Goal: Complete application form

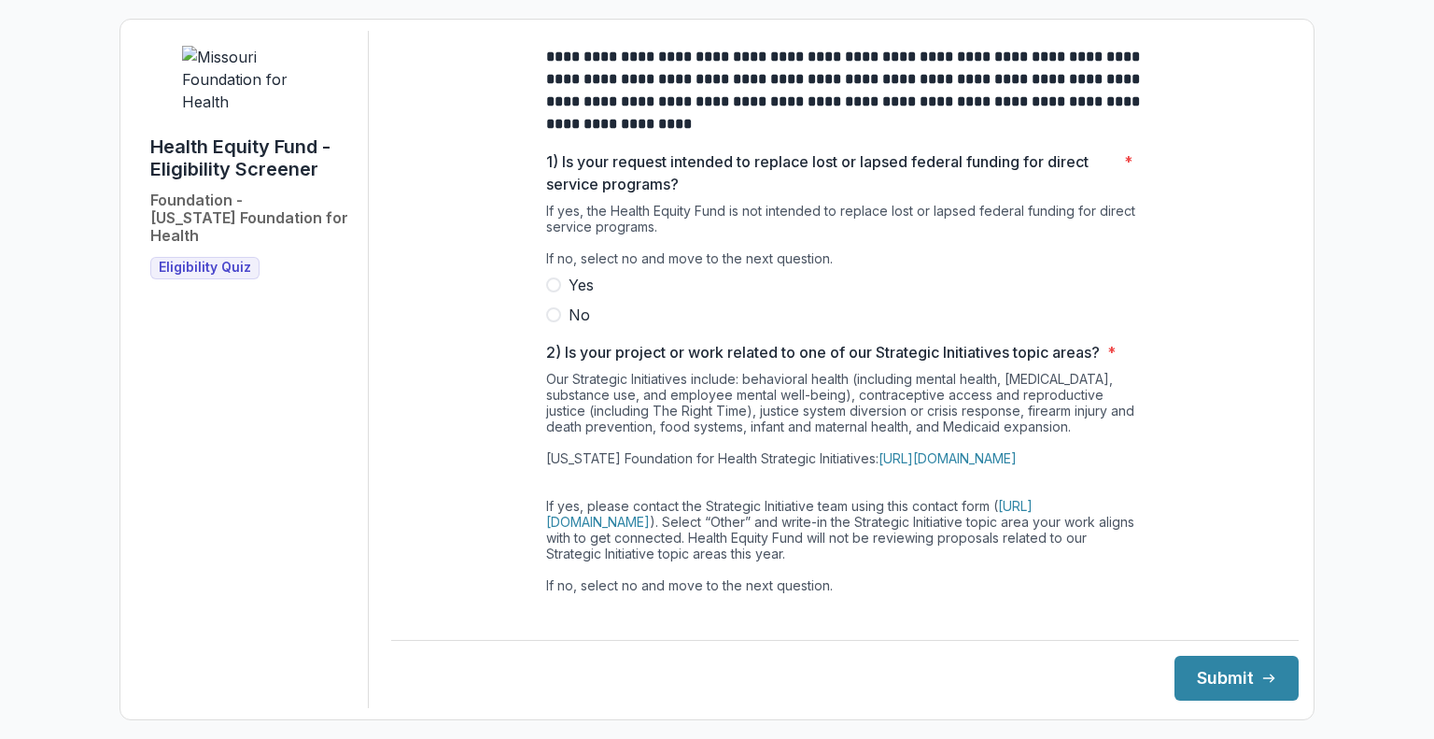
click at [559, 326] on label "No" at bounding box center [845, 314] width 598 height 22
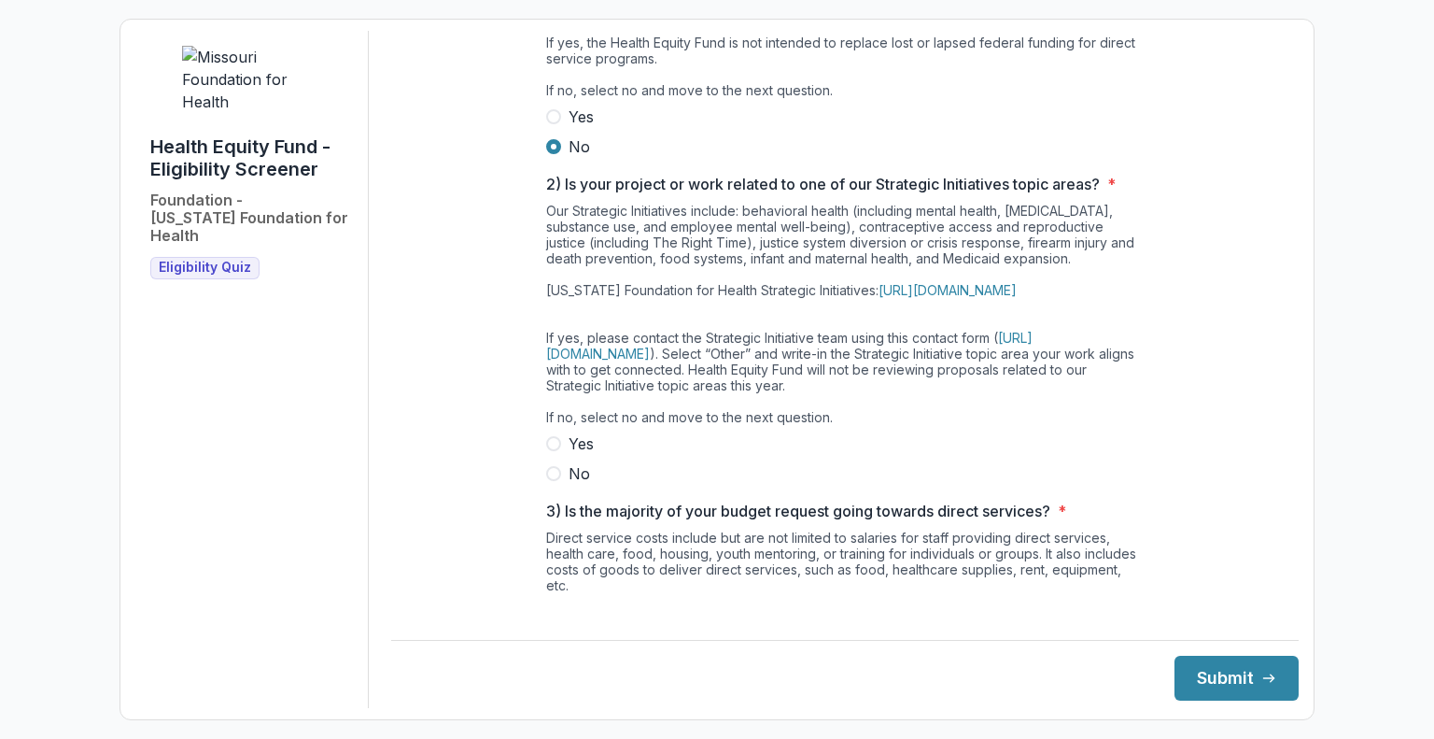
scroll to position [202, 0]
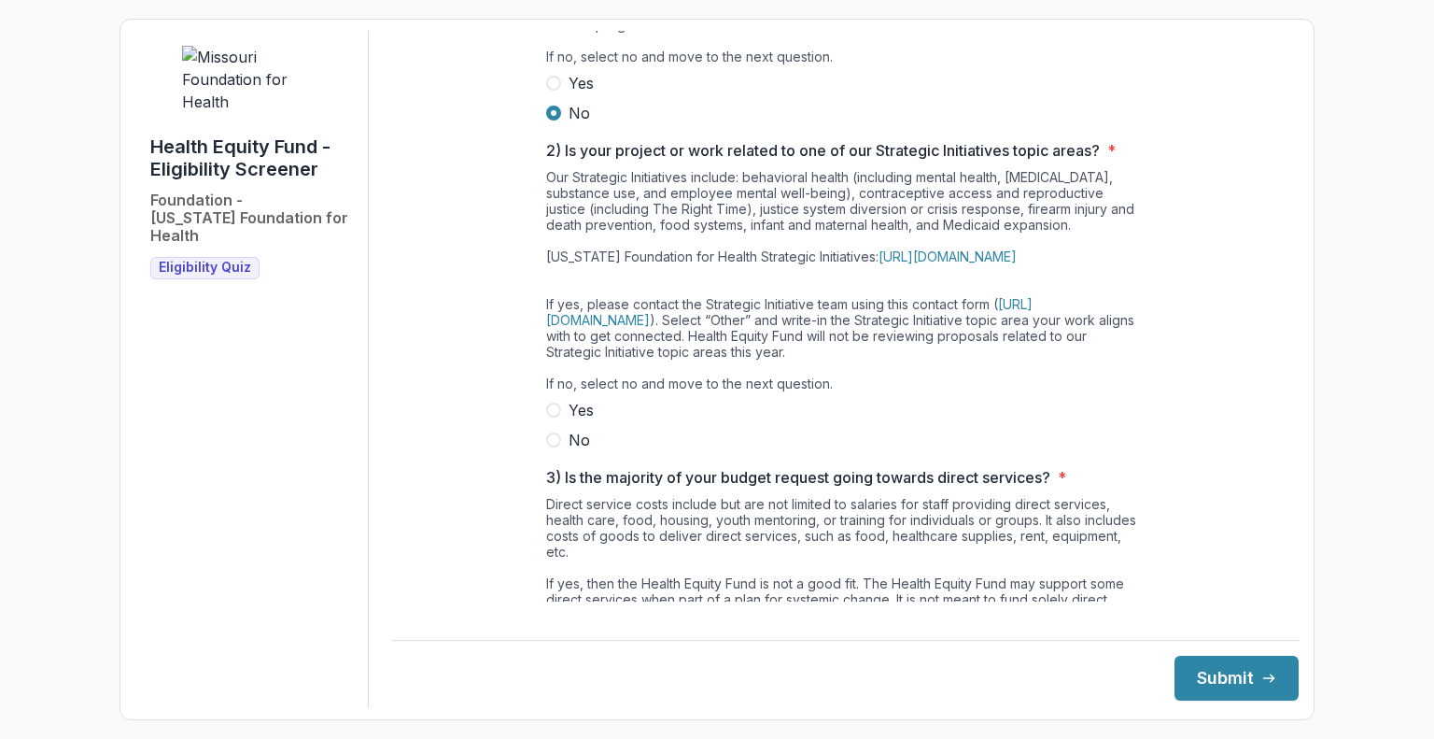
click at [550, 447] on span at bounding box center [553, 439] width 15 height 15
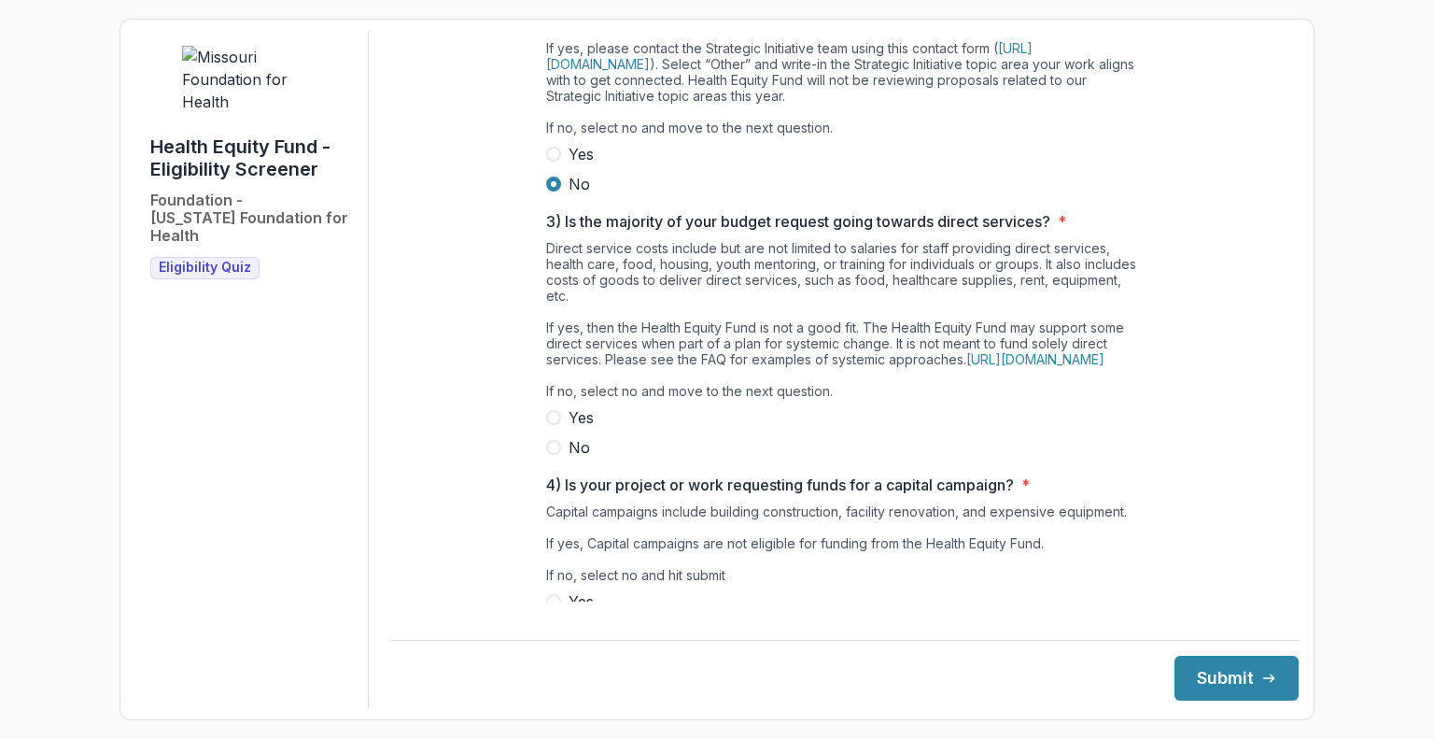
scroll to position [459, 0]
click at [553, 454] on span at bounding box center [553, 446] width 15 height 15
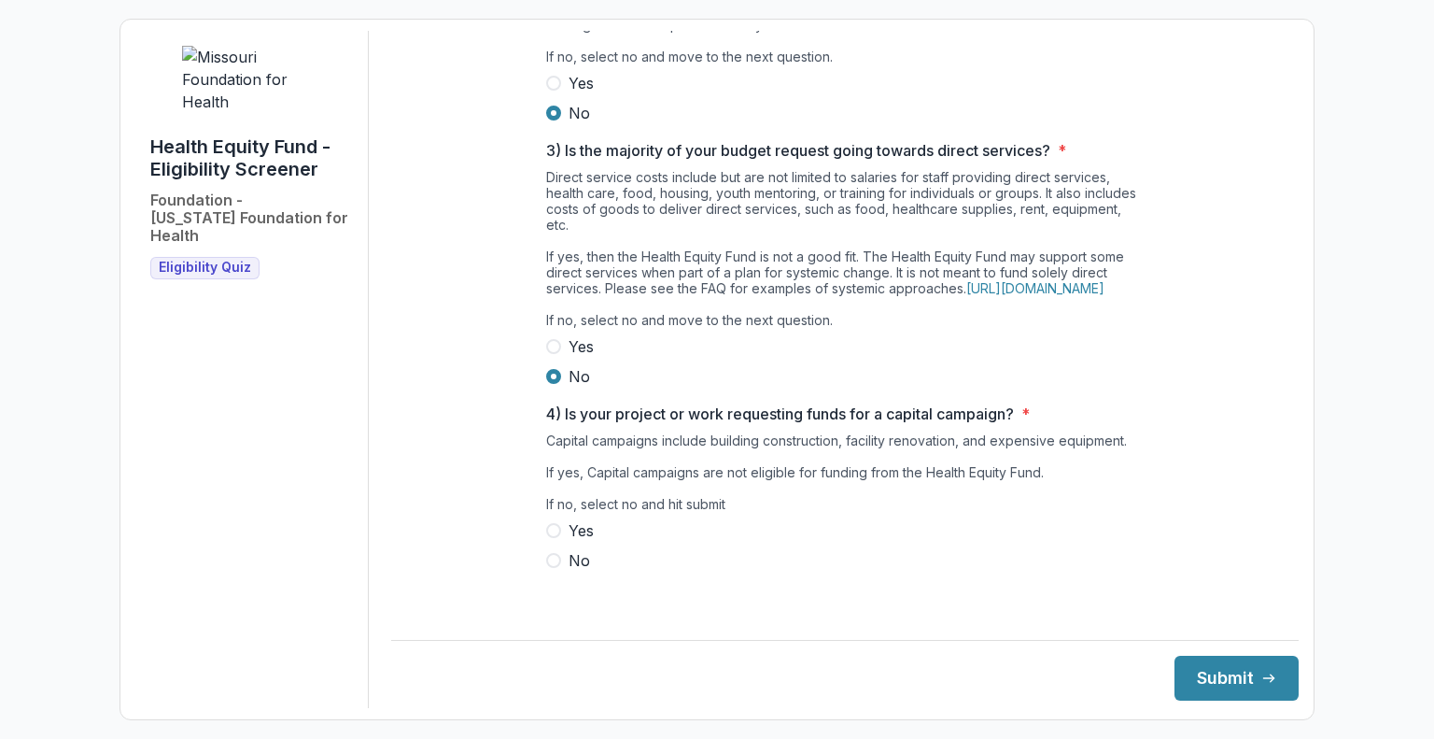
scroll to position [553, 0]
click at [548, 568] on span at bounding box center [553, 560] width 15 height 15
click at [1210, 689] on button "Submit" at bounding box center [1237, 678] width 124 height 45
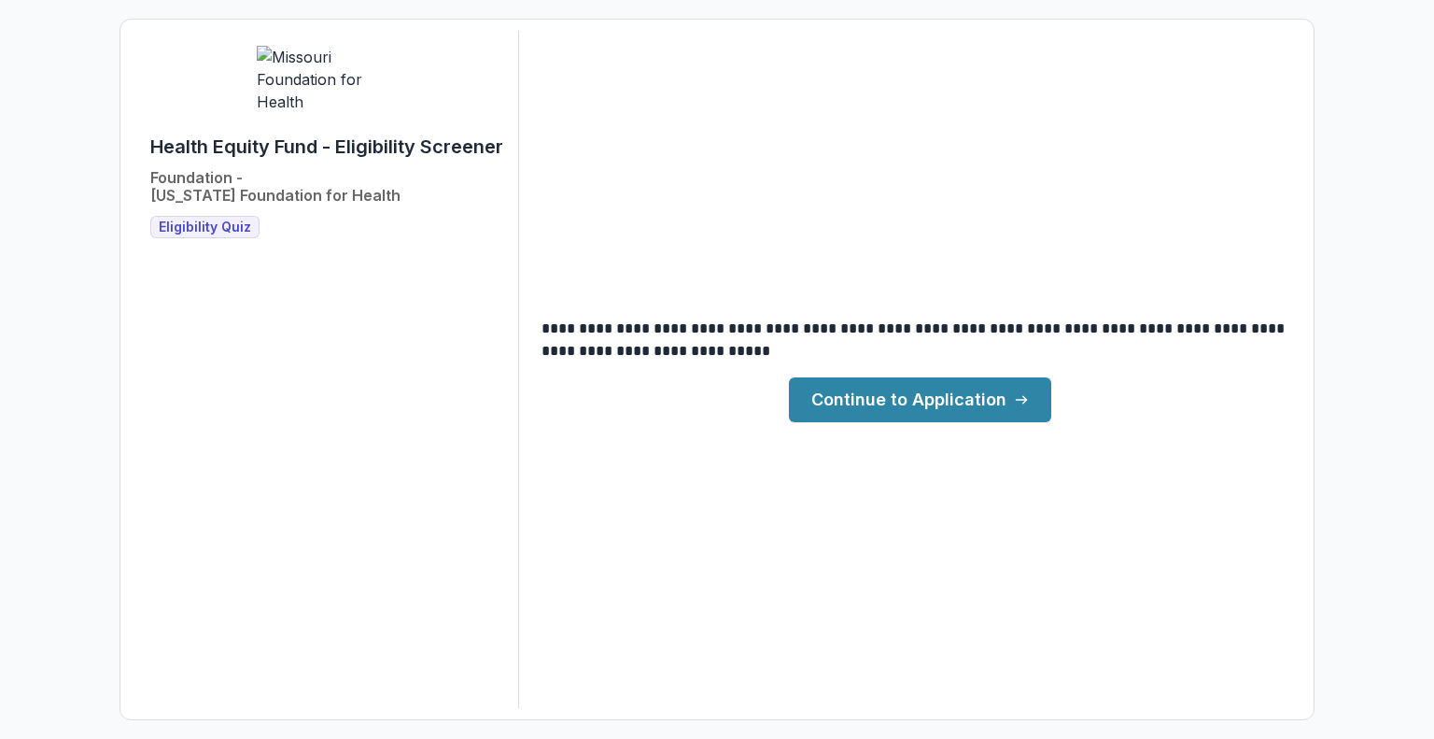
click at [1009, 401] on link "Continue to Application" at bounding box center [920, 399] width 262 height 45
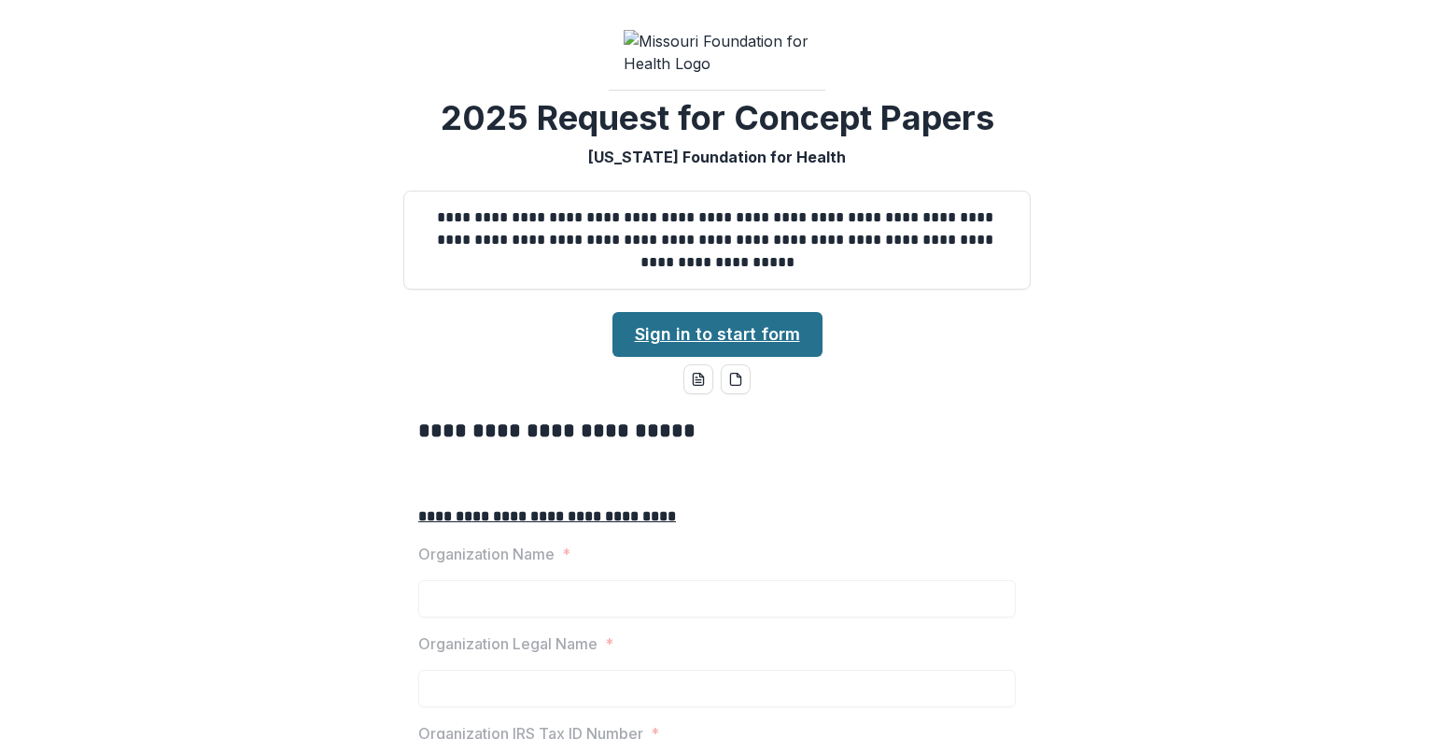
click at [767, 357] on link "Sign in to start form" at bounding box center [718, 334] width 210 height 45
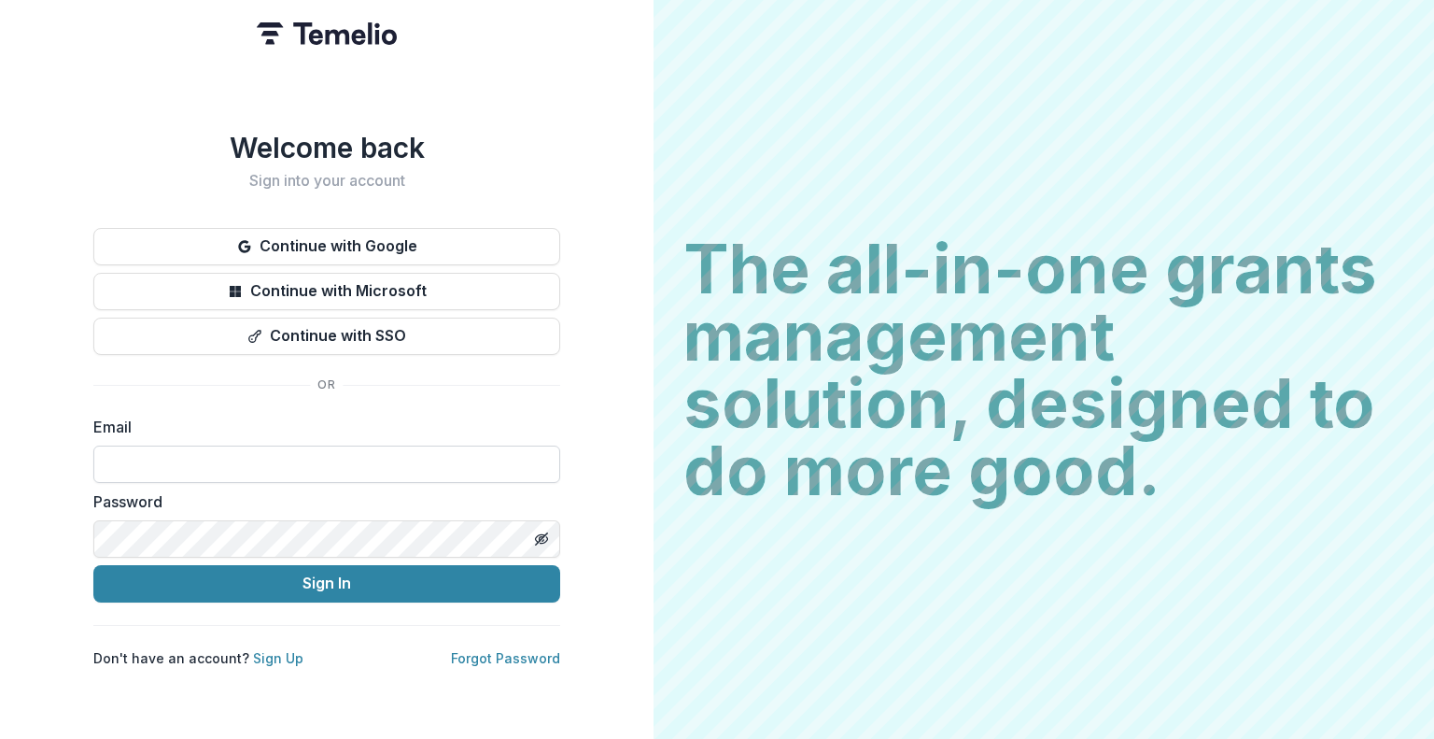
click at [361, 445] on input at bounding box center [326, 463] width 467 height 37
type input "**********"
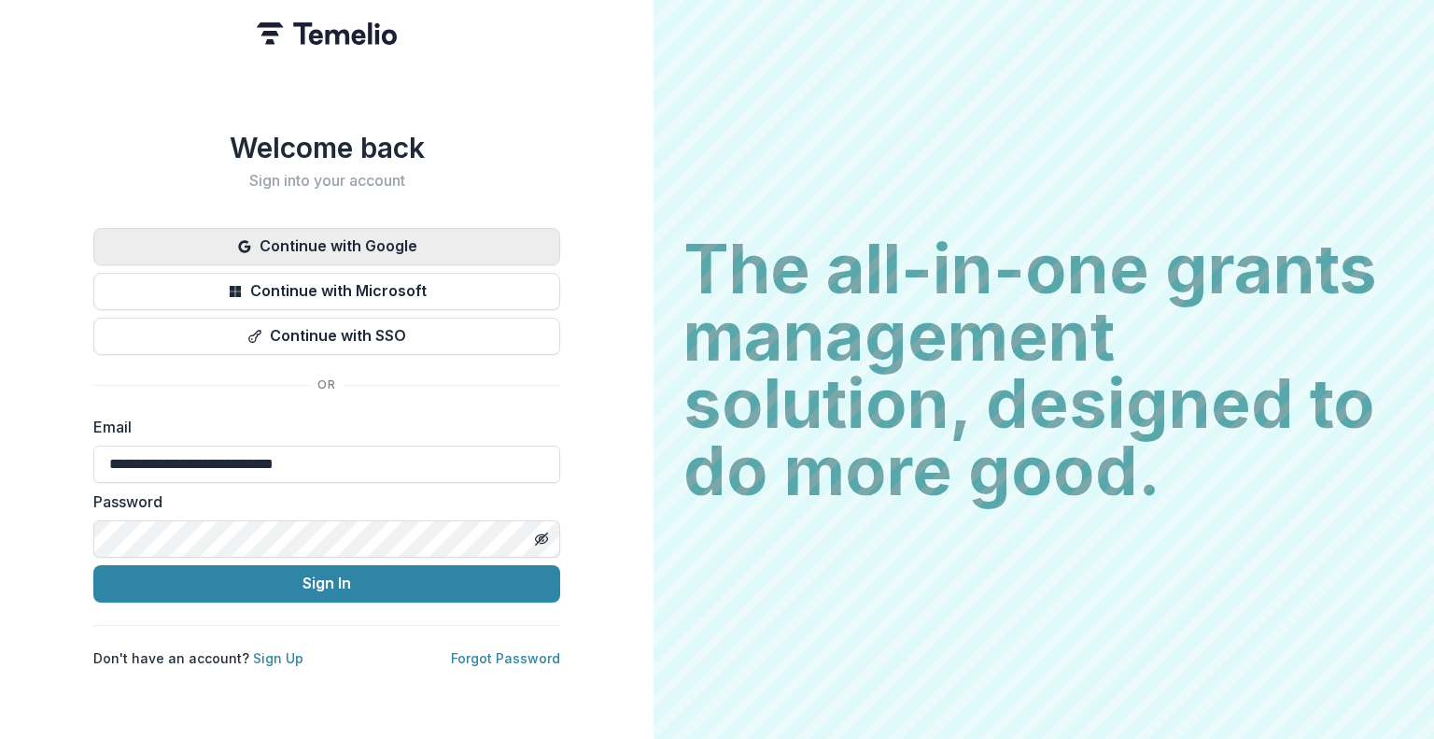
click at [425, 228] on button "Continue with Google" at bounding box center [326, 246] width 467 height 37
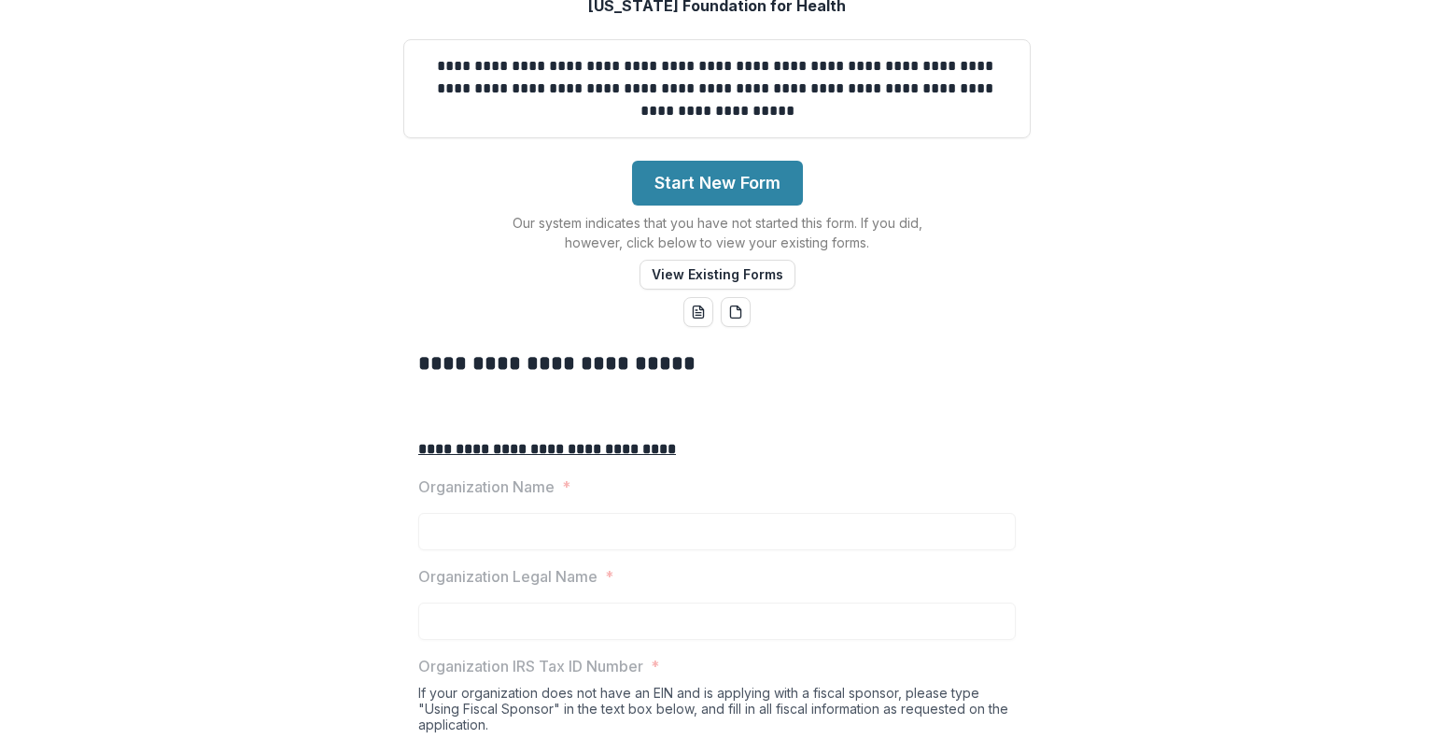
scroll to position [190, 0]
click at [764, 205] on button "Start New Form" at bounding box center [717, 182] width 171 height 45
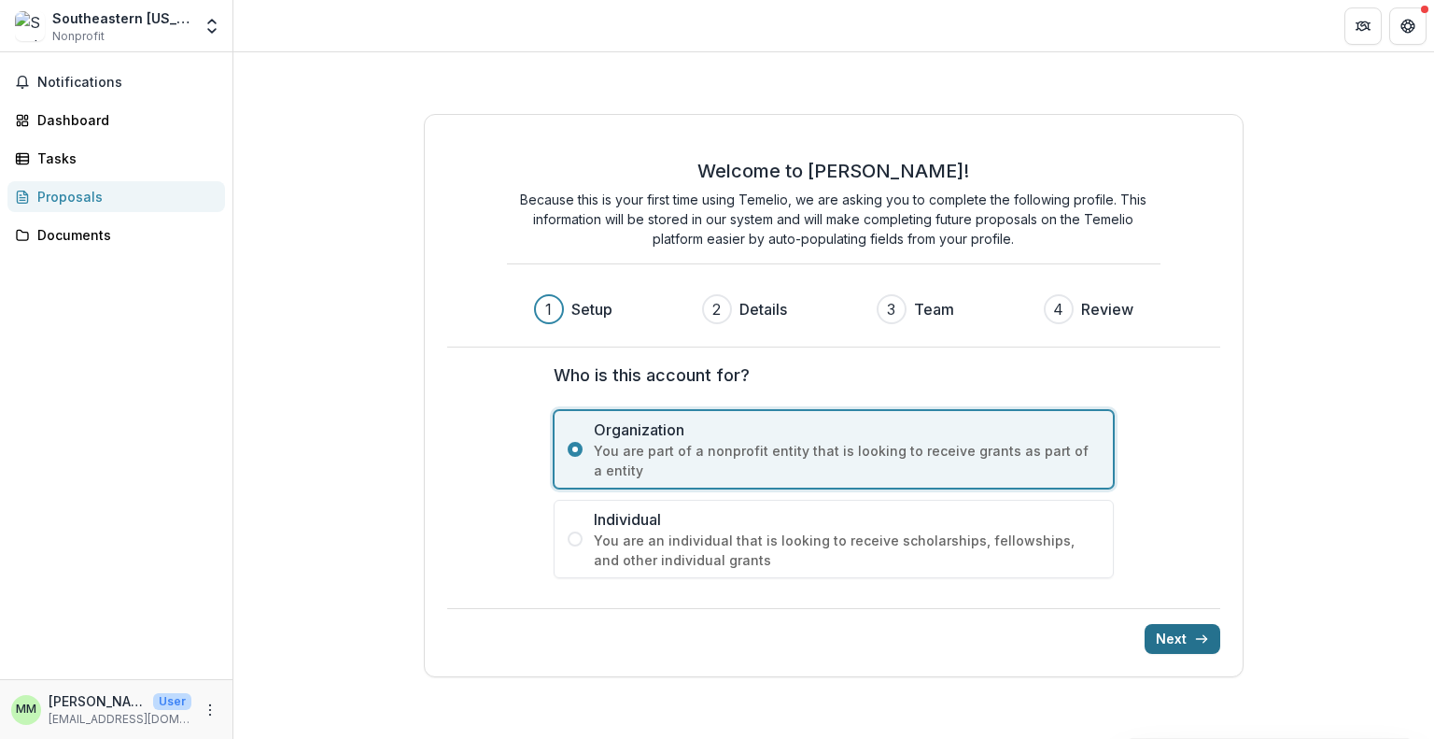
click at [1182, 634] on button "Next" at bounding box center [1183, 639] width 76 height 30
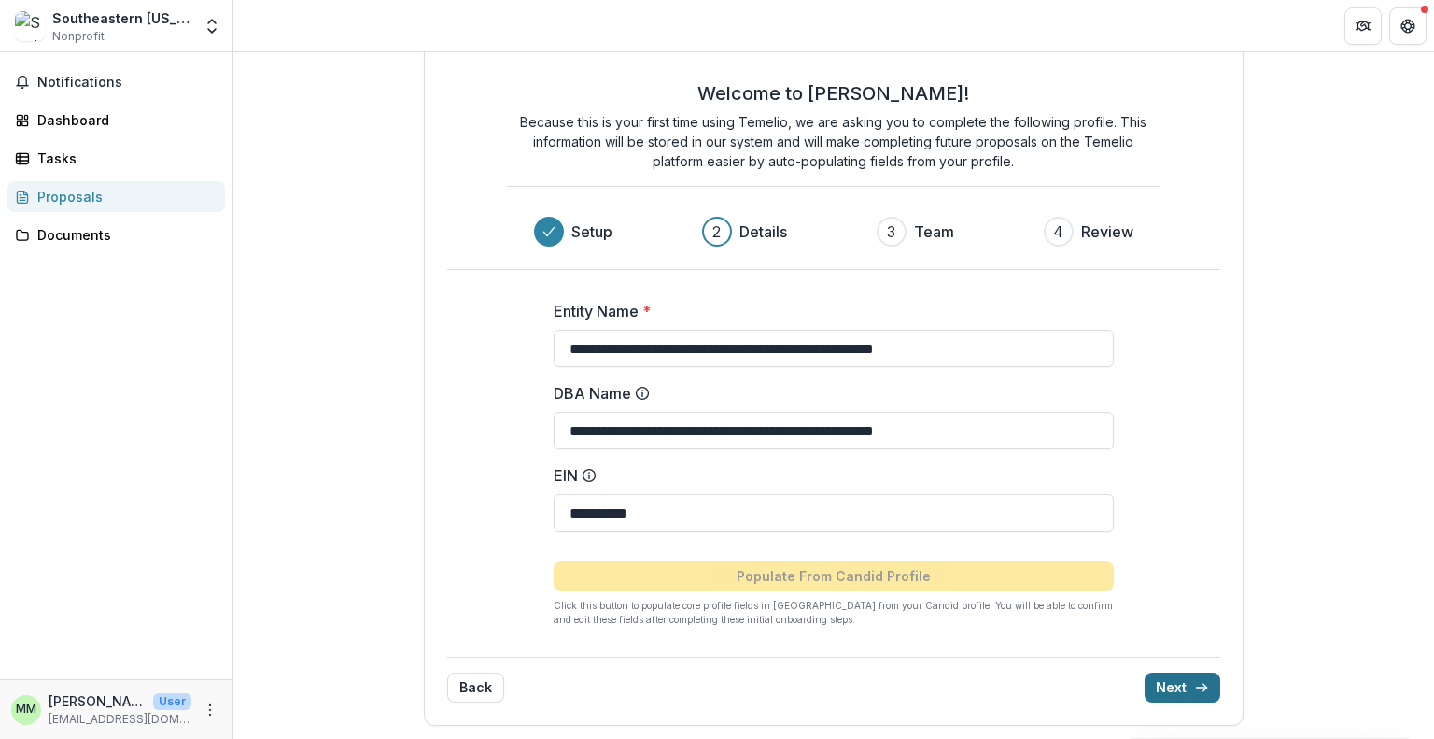
scroll to position [31, 0]
click at [1177, 684] on button "Next" at bounding box center [1183, 687] width 76 height 30
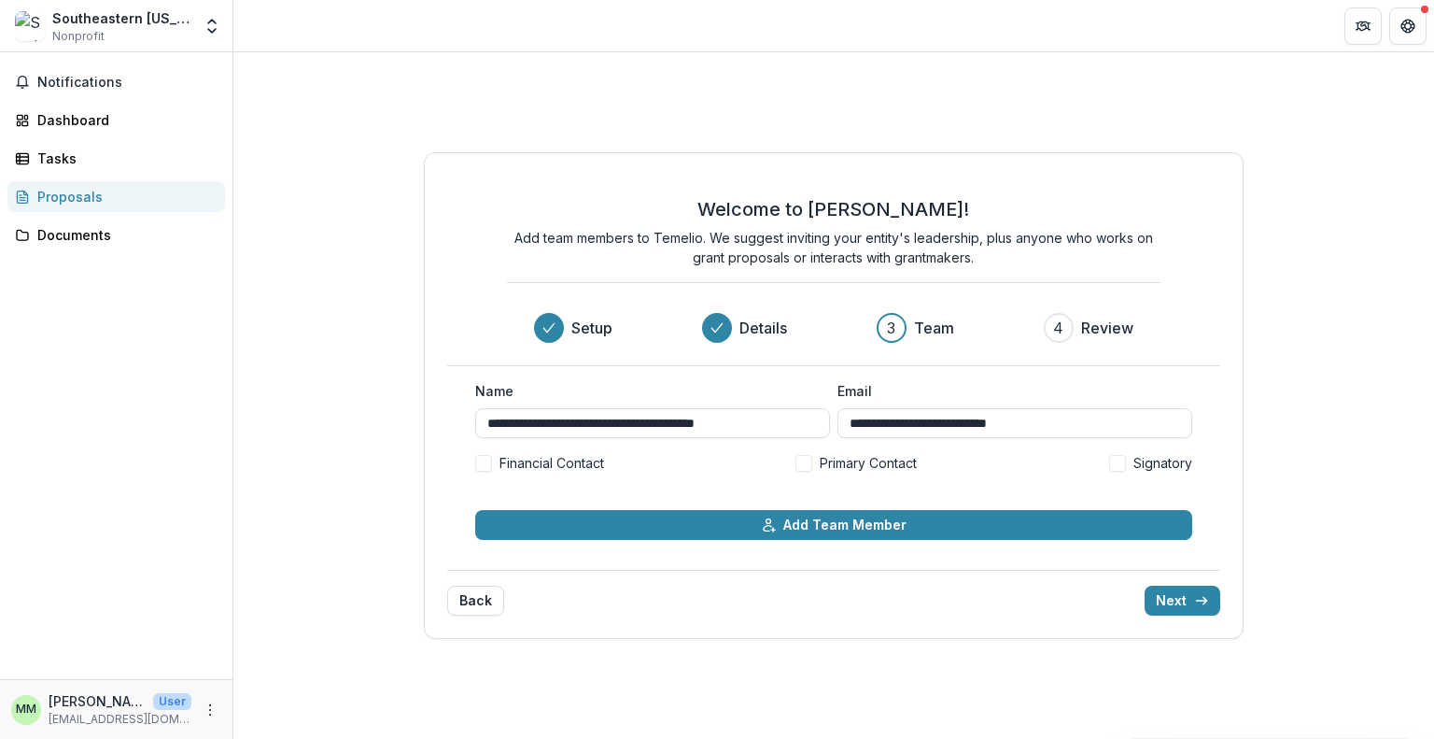
click at [486, 466] on span at bounding box center [483, 463] width 17 height 17
click at [800, 463] on span at bounding box center [804, 463] width 17 height 17
click at [1119, 465] on span at bounding box center [1117, 463] width 17 height 17
click at [1180, 600] on button "Next" at bounding box center [1183, 601] width 76 height 30
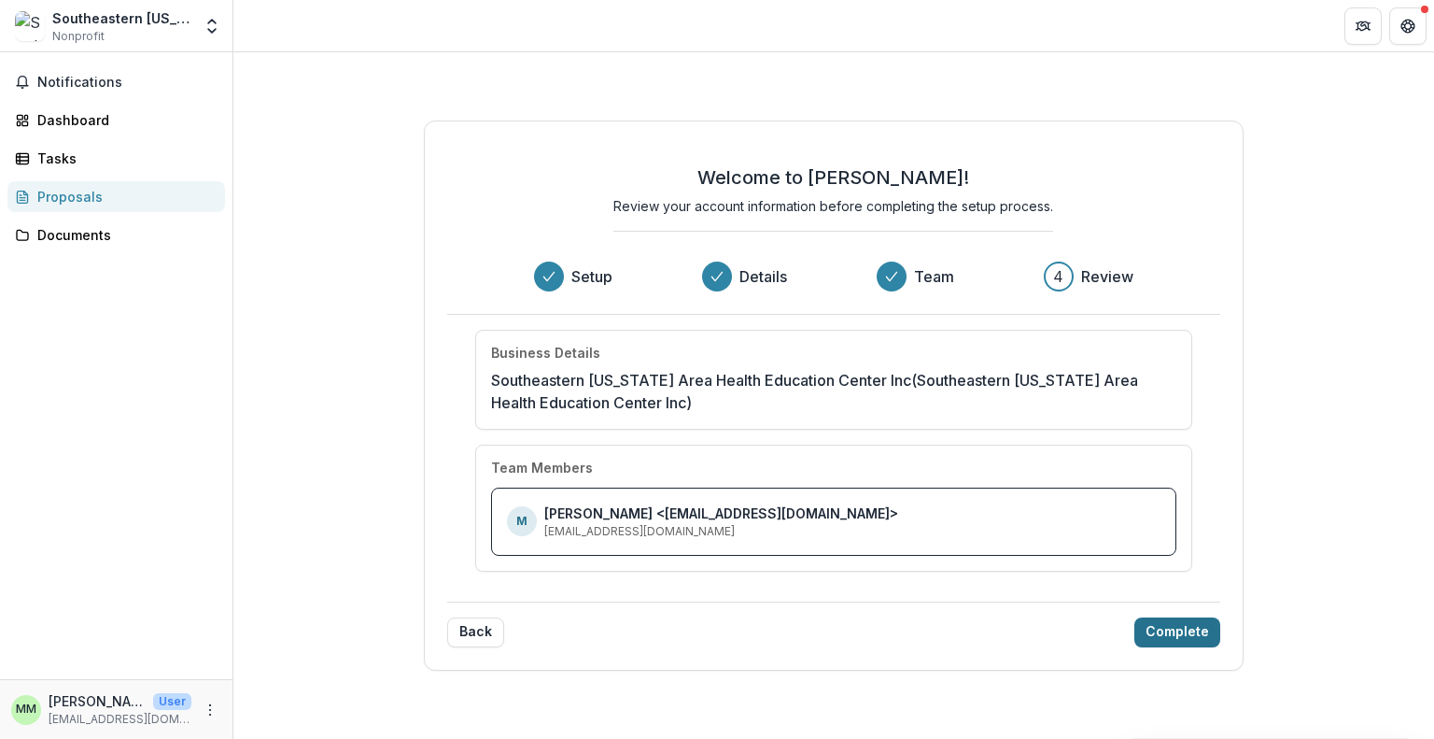
click at [1177, 636] on button "Complete" at bounding box center [1178, 632] width 86 height 30
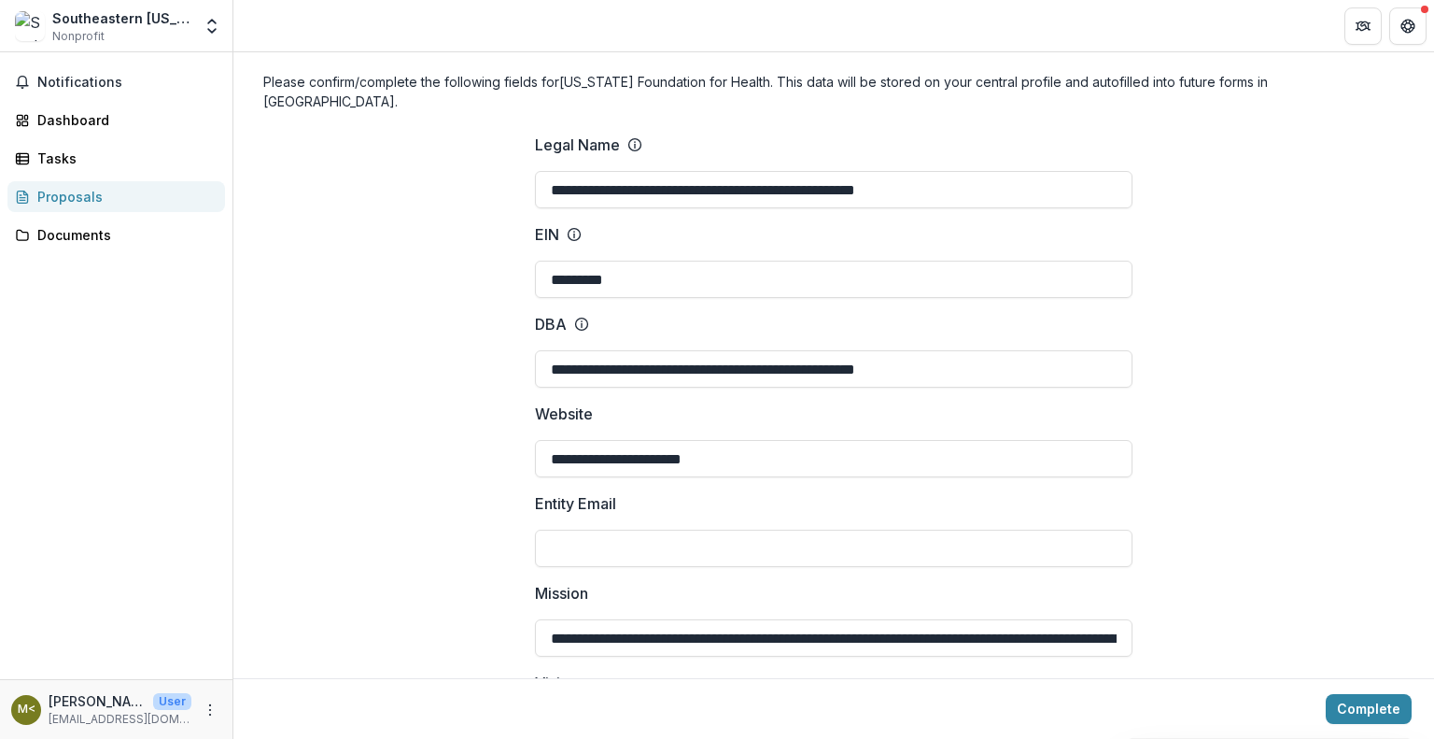
scroll to position [228, 0]
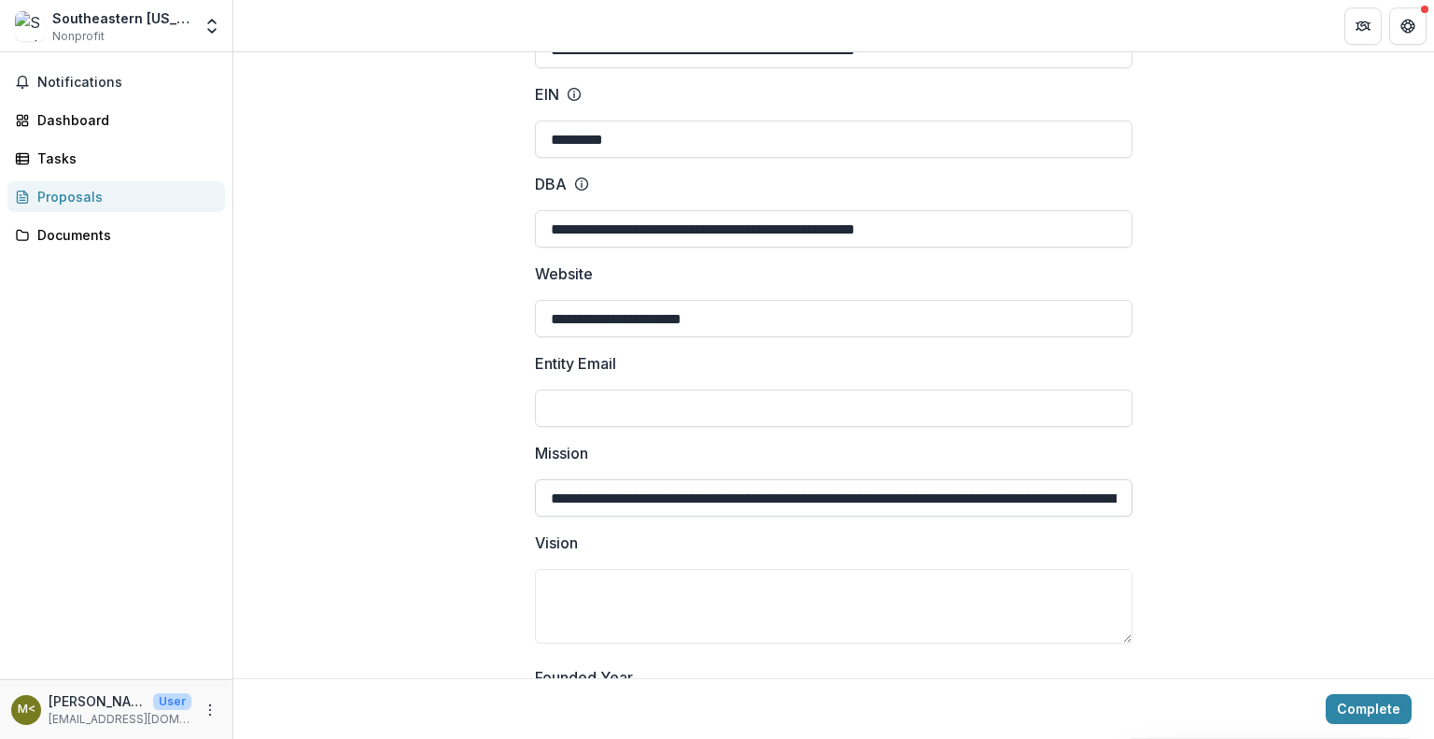
click at [915, 479] on input "**********" at bounding box center [834, 497] width 598 height 37
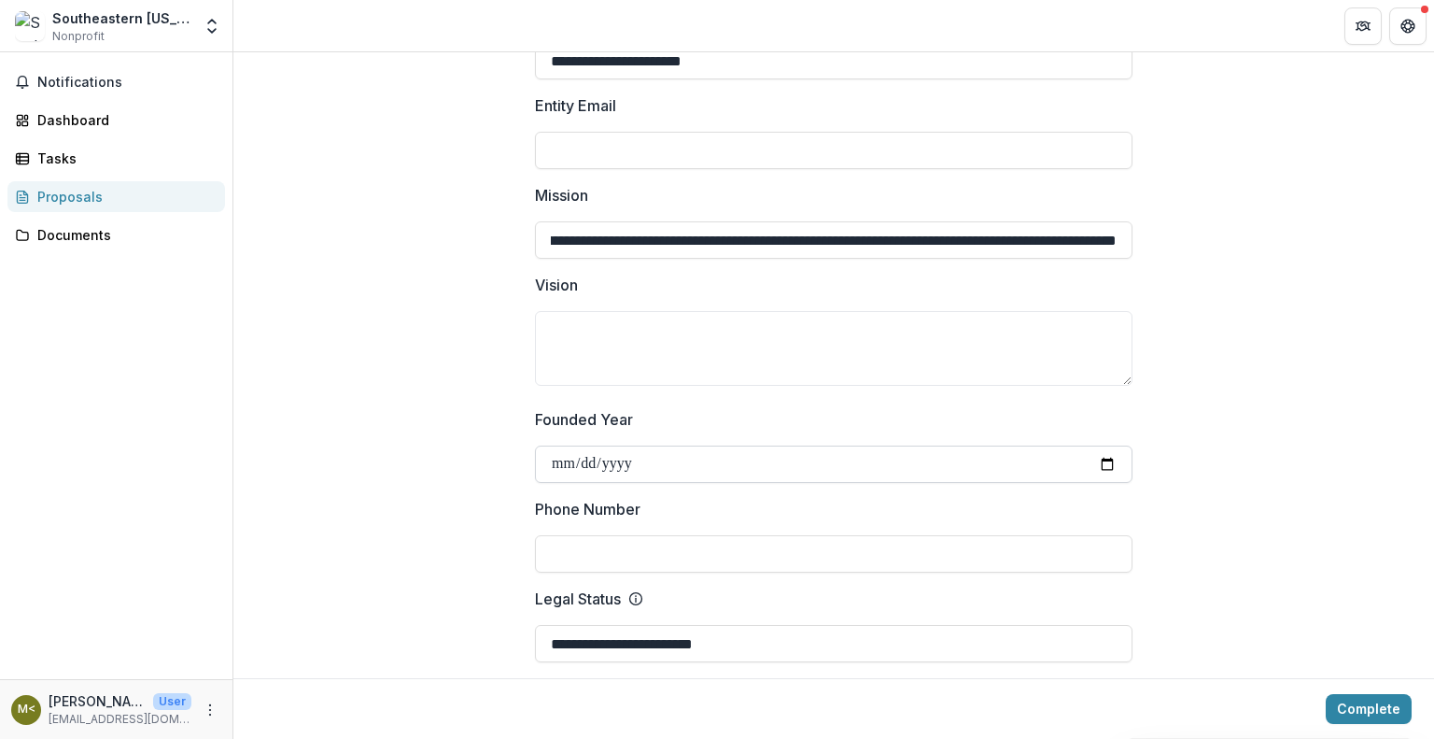
scroll to position [0, 0]
click at [648, 445] on input "**********" at bounding box center [834, 463] width 598 height 37
click at [626, 445] on input "**********" at bounding box center [834, 463] width 598 height 37
type input "**********"
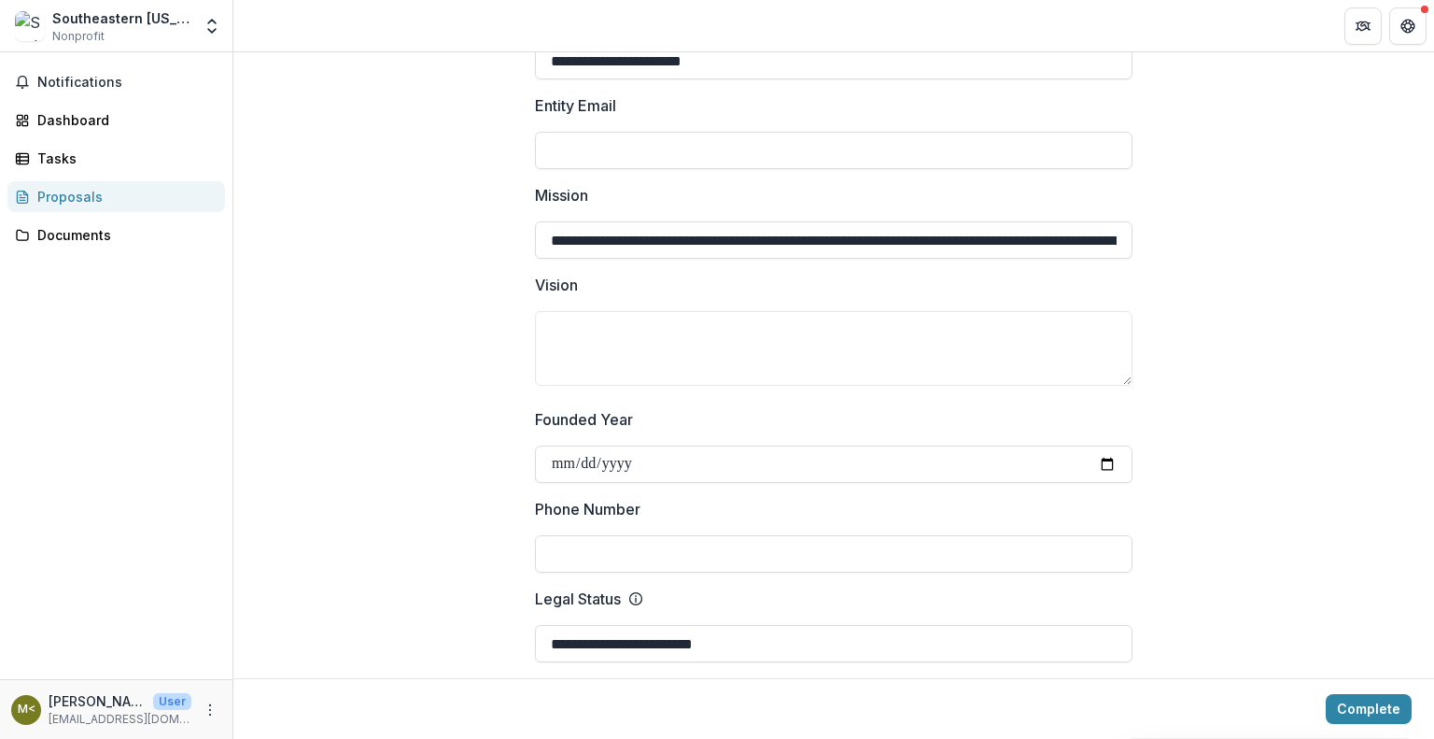
click at [594, 535] on input "Phone Number" at bounding box center [834, 553] width 598 height 37
type input "**********"
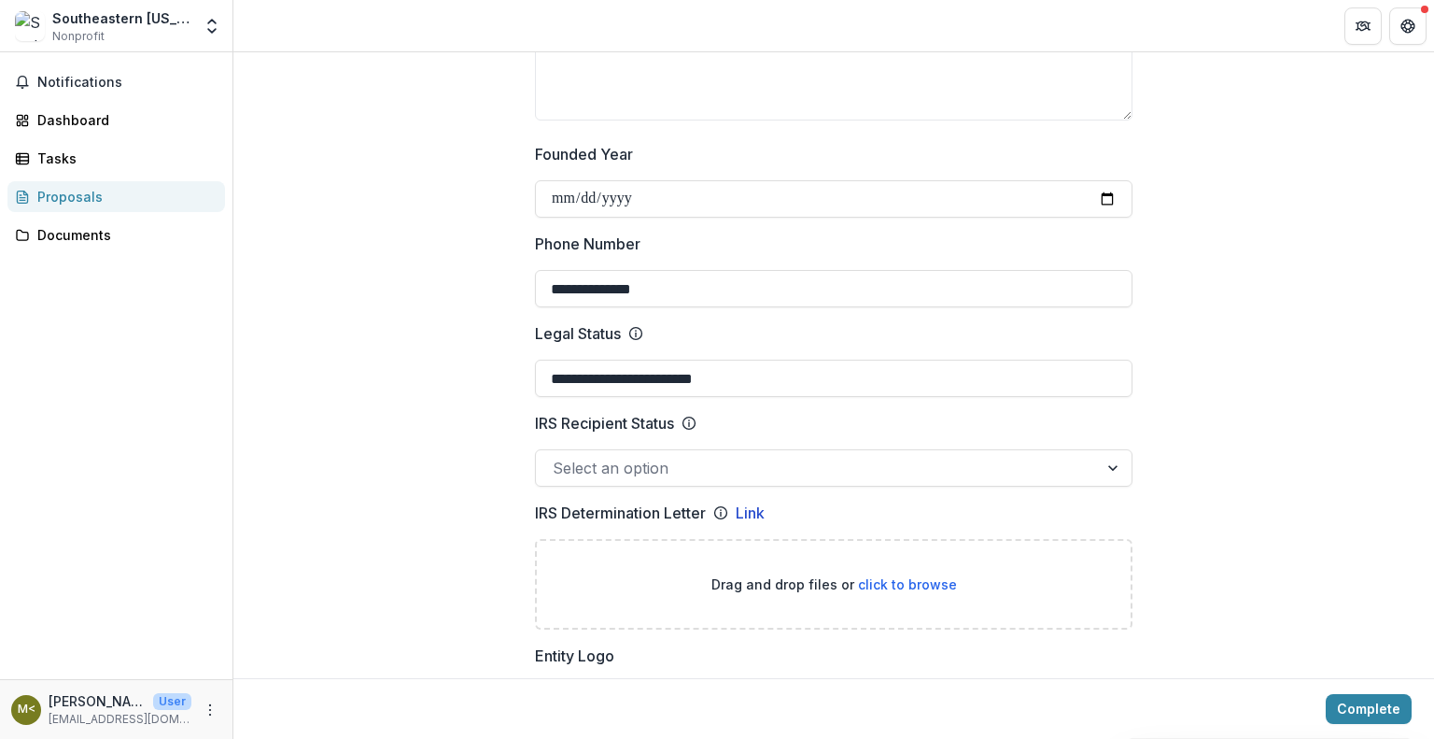
scroll to position [781, 0]
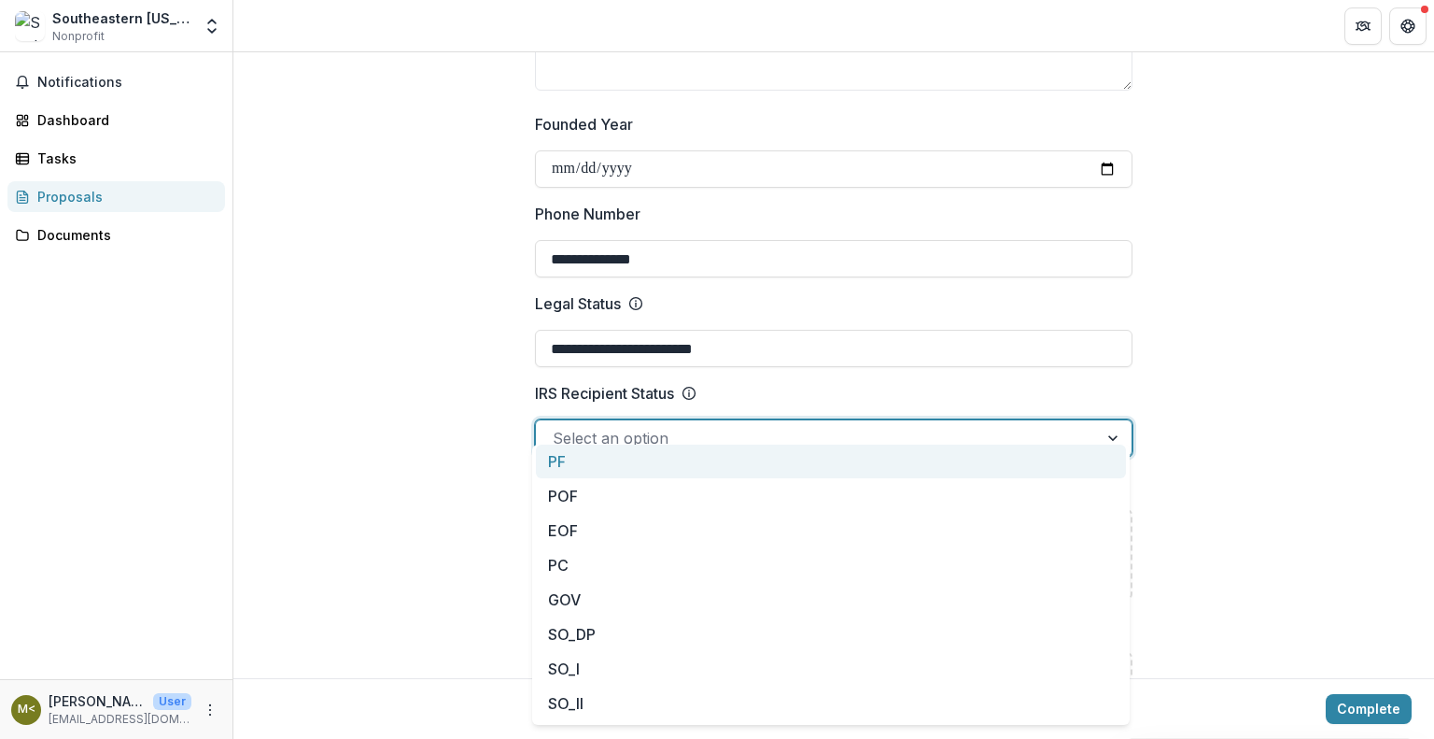
click at [703, 425] on div at bounding box center [817, 438] width 529 height 26
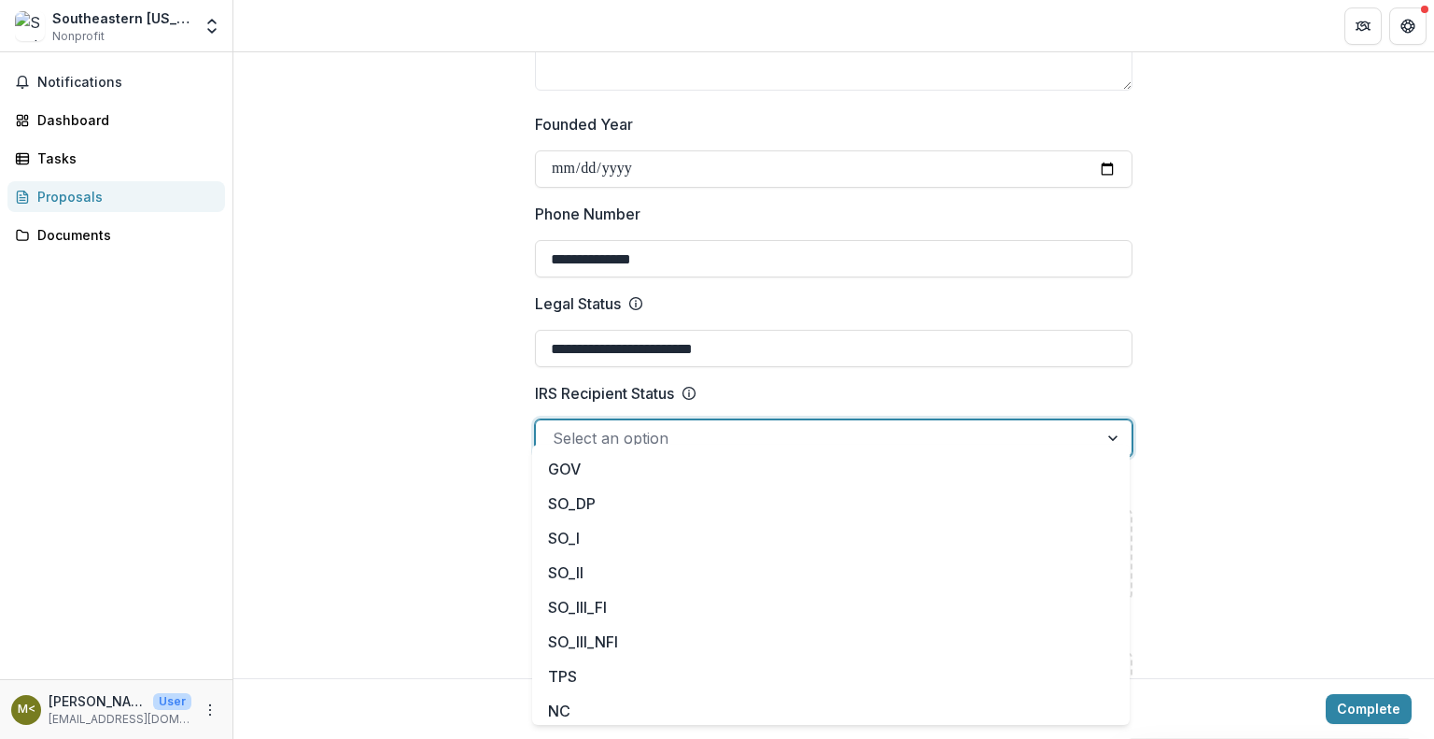
scroll to position [168, 0]
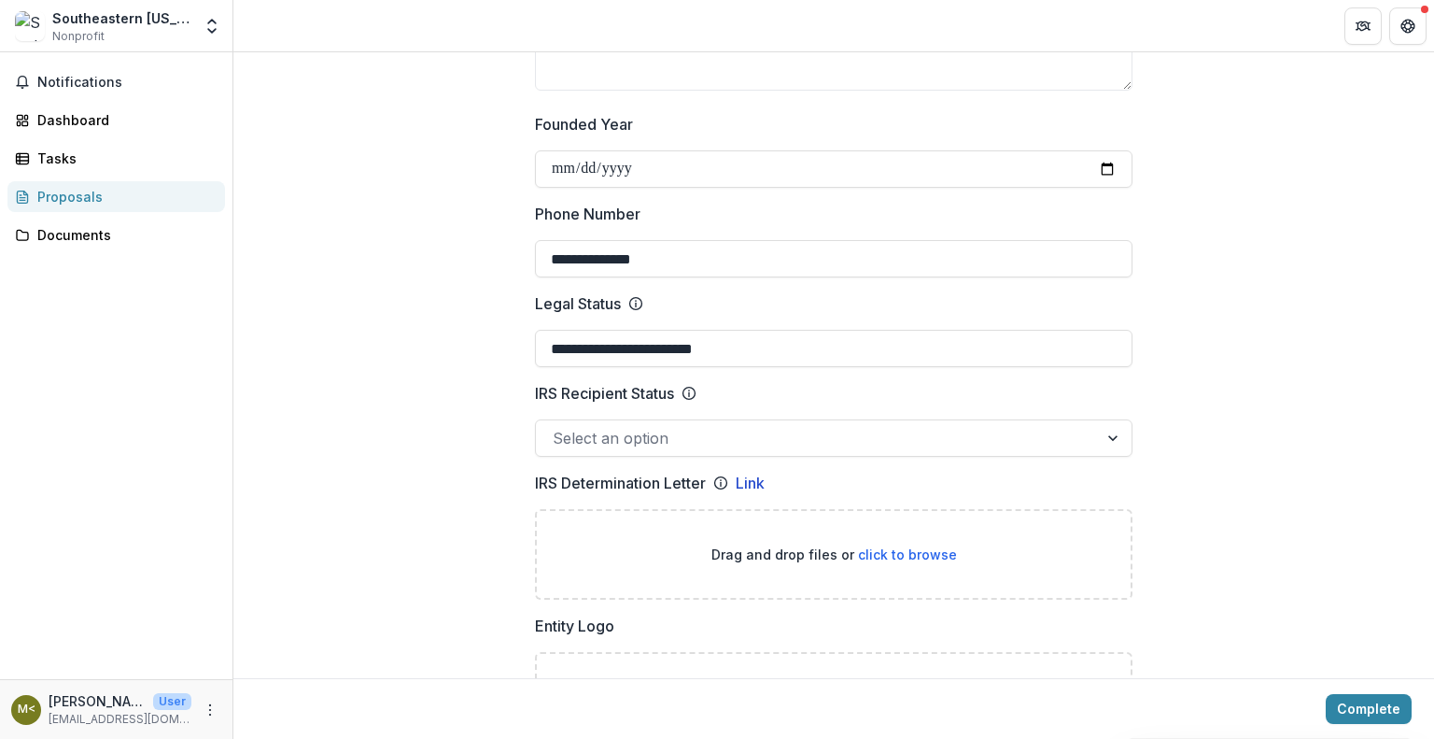
click at [740, 382] on label "IRS Recipient Status" at bounding box center [828, 393] width 586 height 22
click at [557, 427] on input "IRS Recipient Status" at bounding box center [555, 438] width 5 height 22
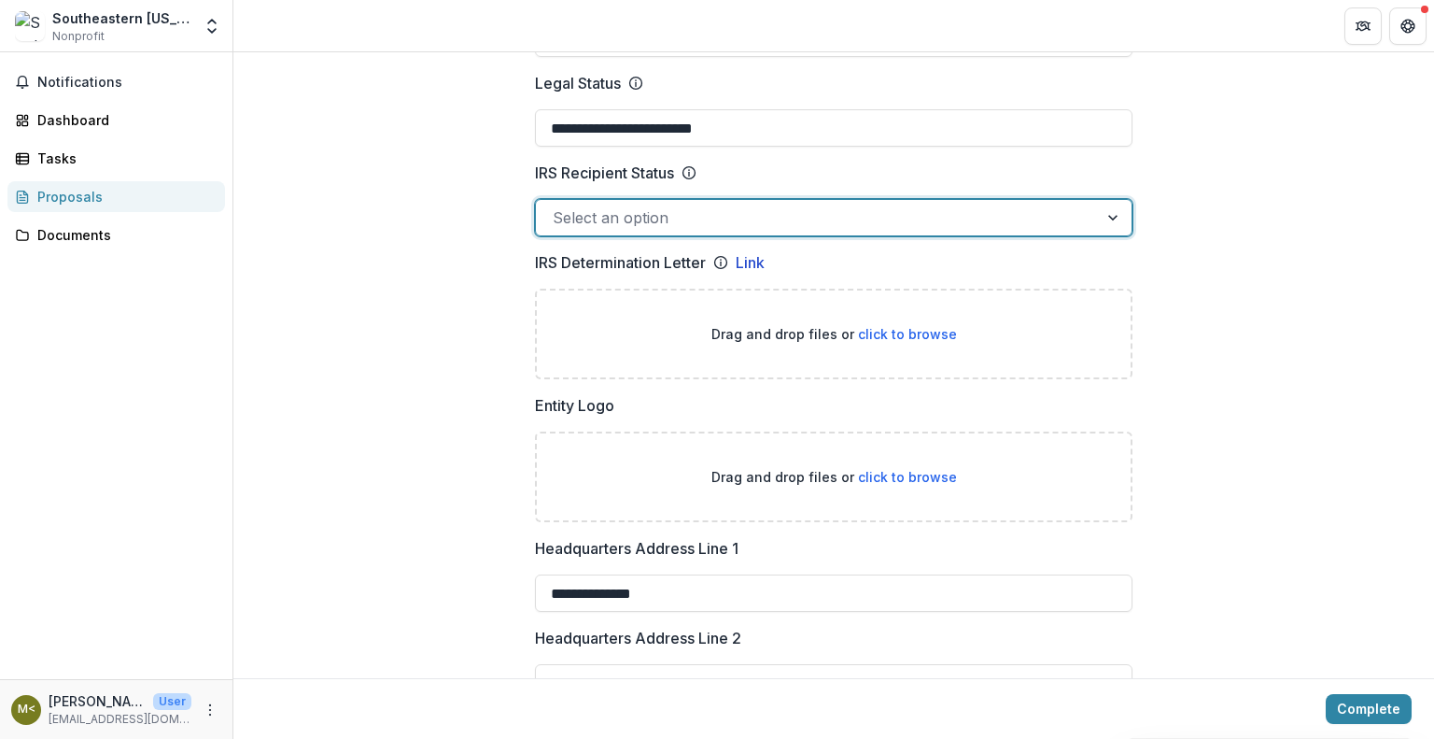
scroll to position [1003, 0]
